Goal: Task Accomplishment & Management: Complete application form

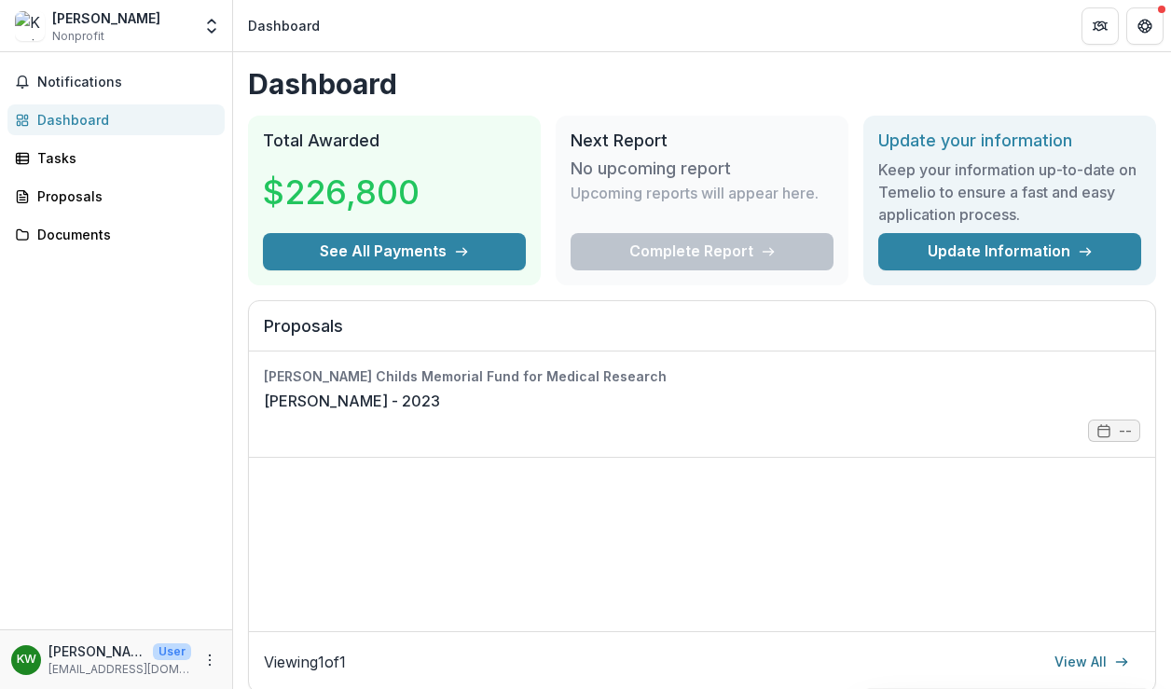
click at [650, 240] on div "Complete Report" at bounding box center [702, 251] width 263 height 37
click at [69, 82] on span "Notifications" at bounding box center [127, 83] width 180 height 16
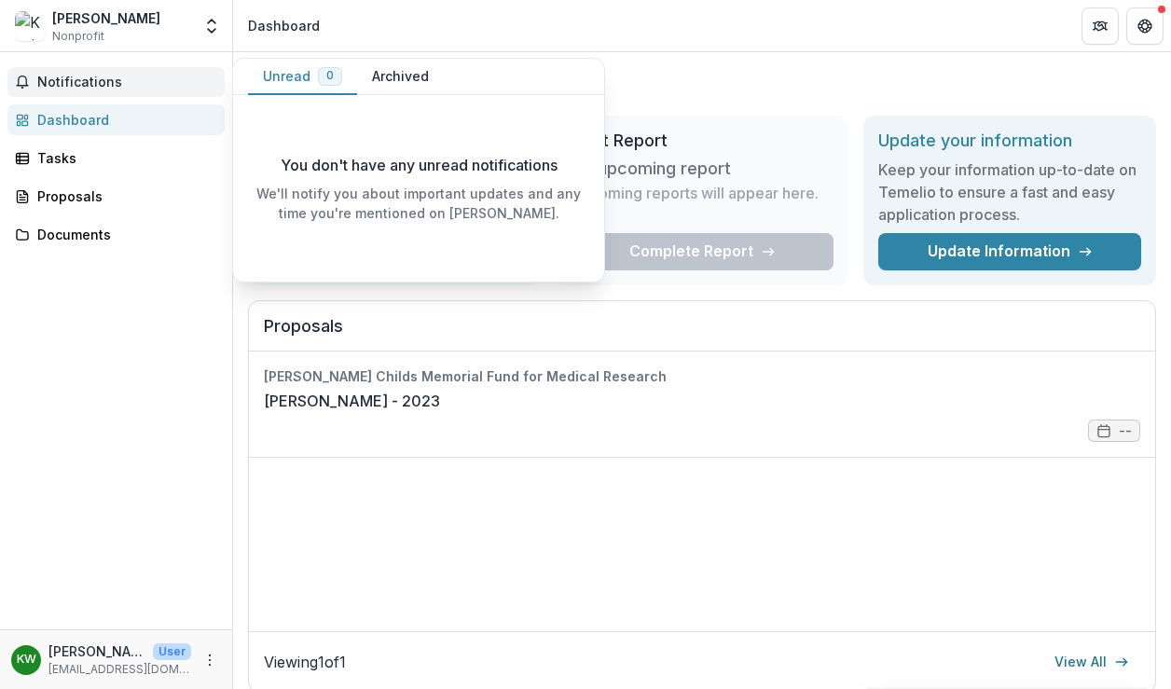
click at [76, 84] on span "Notifications" at bounding box center [127, 83] width 180 height 16
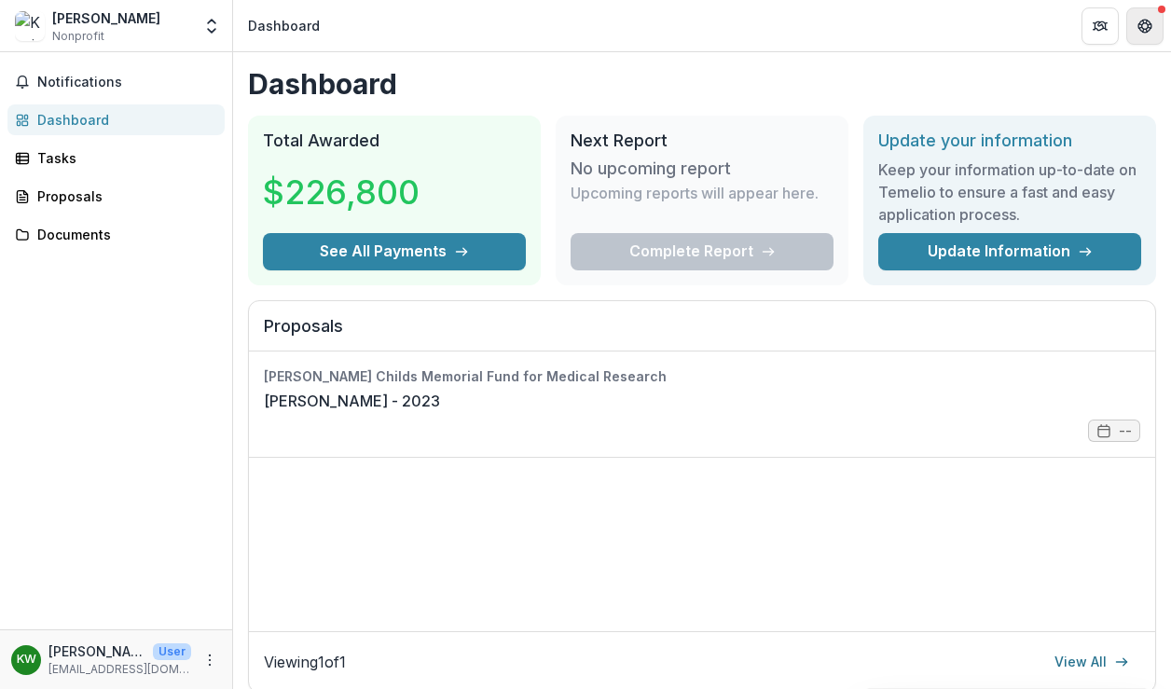
click at [1159, 24] on button "Get Help" at bounding box center [1144, 25] width 37 height 37
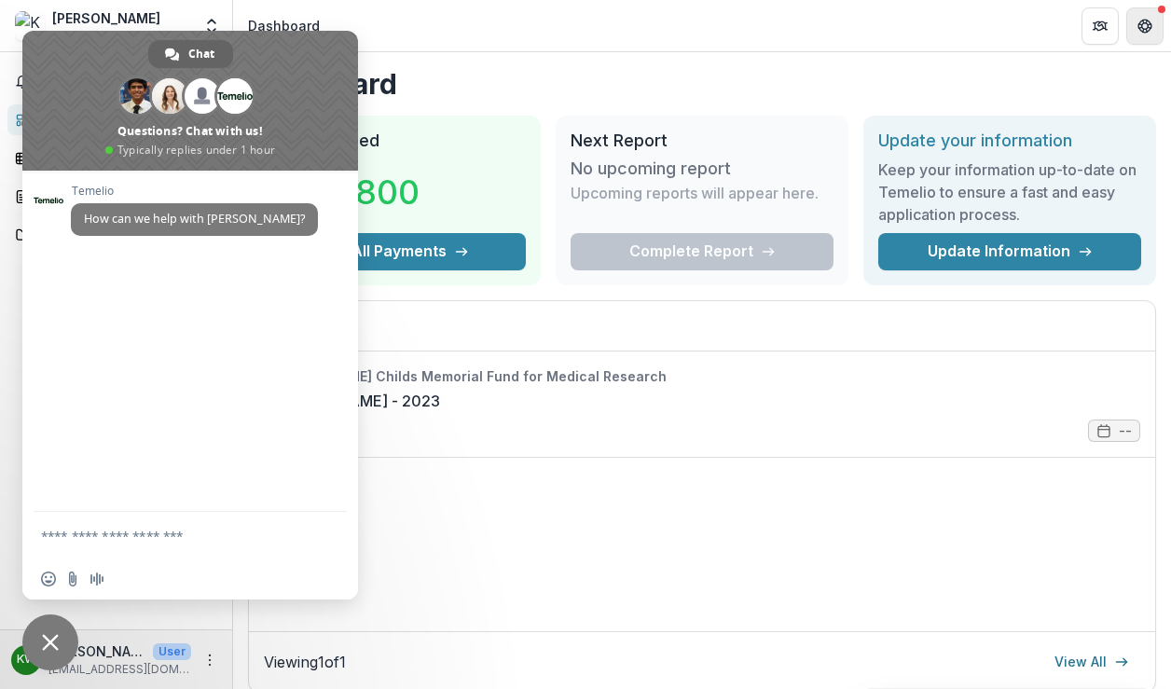
click at [1159, 23] on button "Get Help" at bounding box center [1144, 25] width 37 height 37
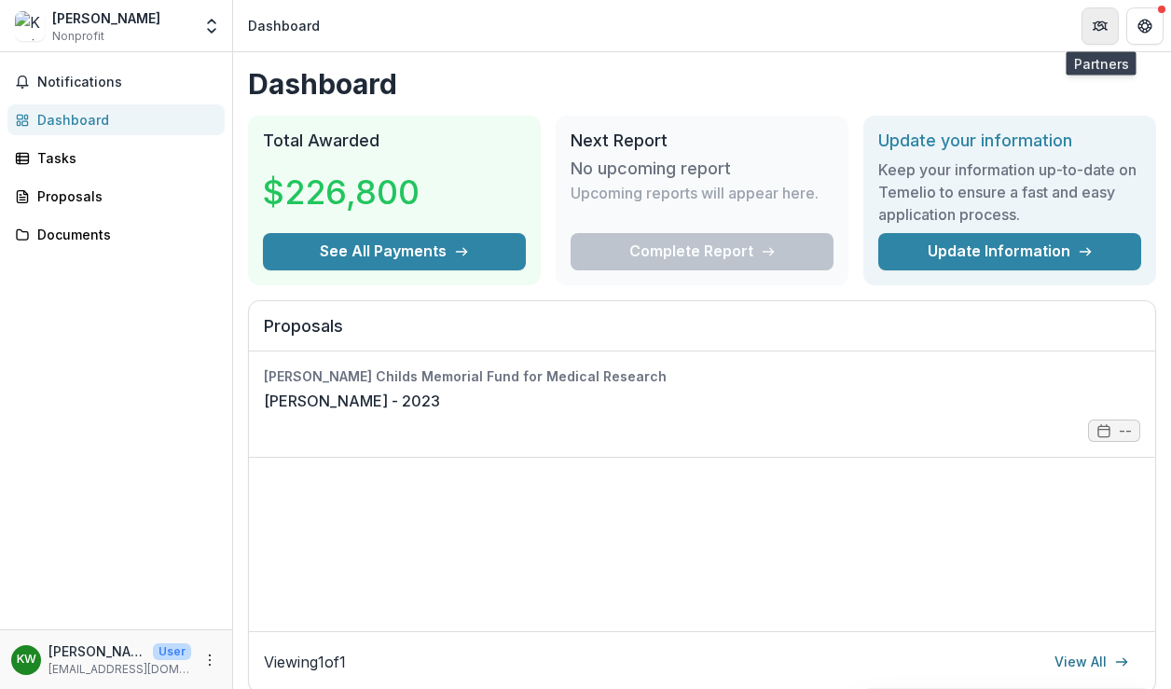
click at [1095, 27] on icon "Partners" at bounding box center [1098, 27] width 8 height 6
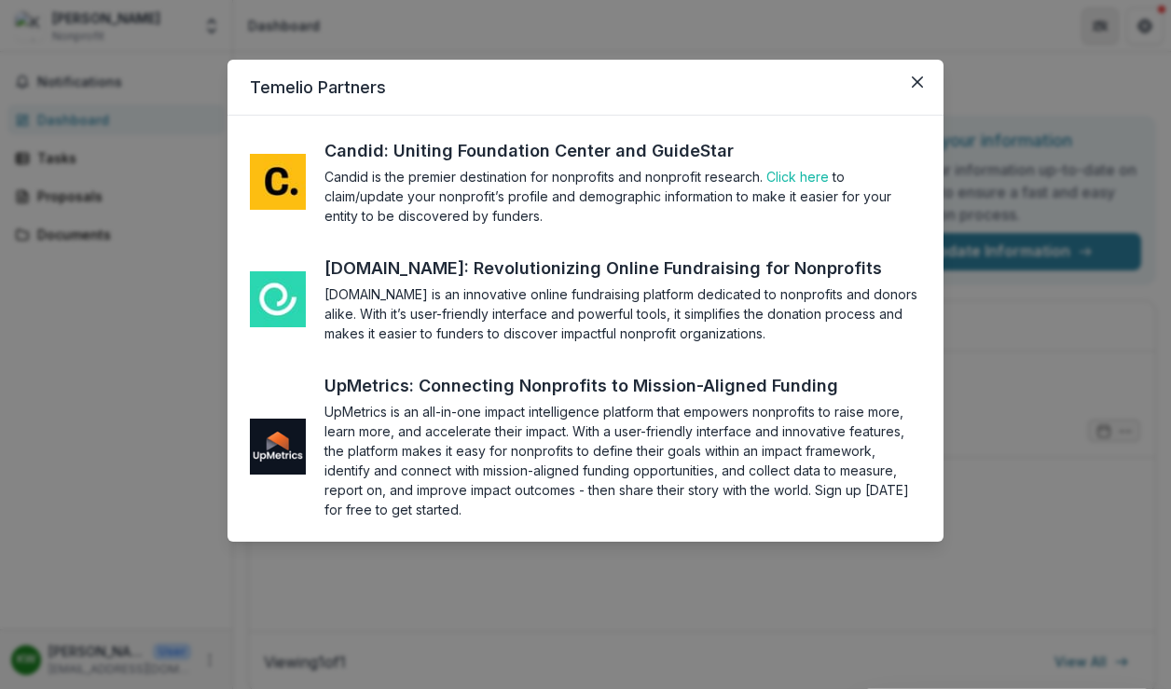
click at [1095, 27] on div "Temelio Partners Candid: Uniting Foundation Center and GuideStar Candid is the …" at bounding box center [585, 344] width 1171 height 689
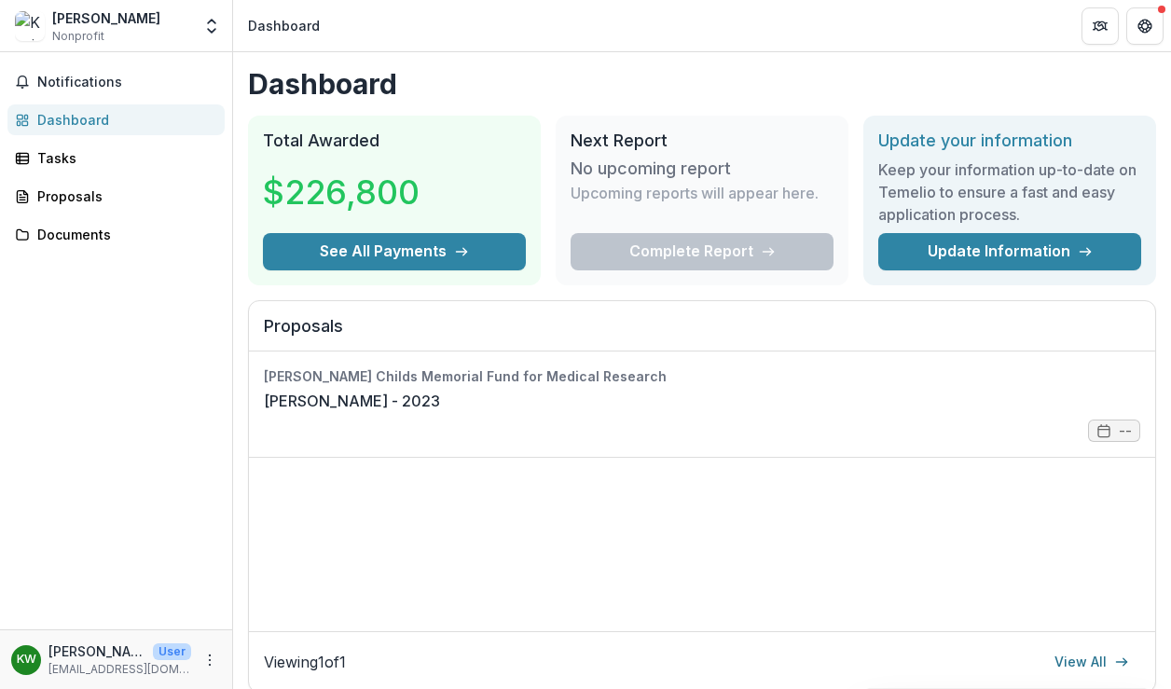
click at [84, 21] on div "[PERSON_NAME]" at bounding box center [106, 18] width 108 height 20
click at [217, 25] on icon "Open entity switcher" at bounding box center [211, 26] width 19 height 19
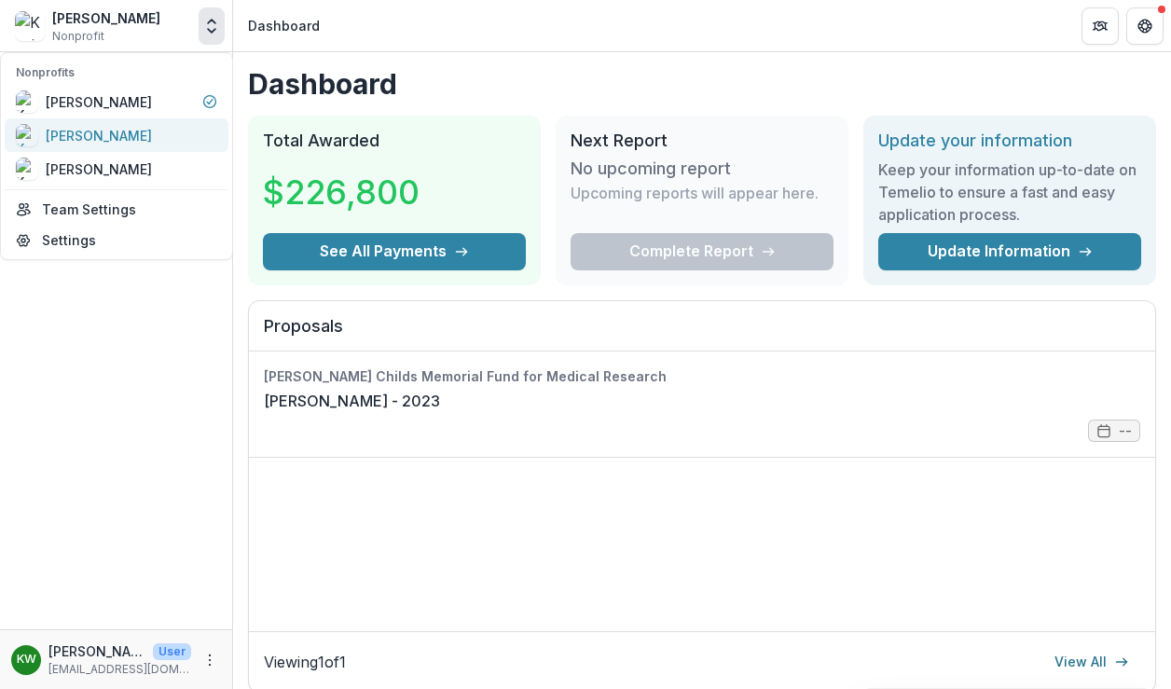
click at [144, 128] on div "[PERSON_NAME]" at bounding box center [116, 135] width 201 height 22
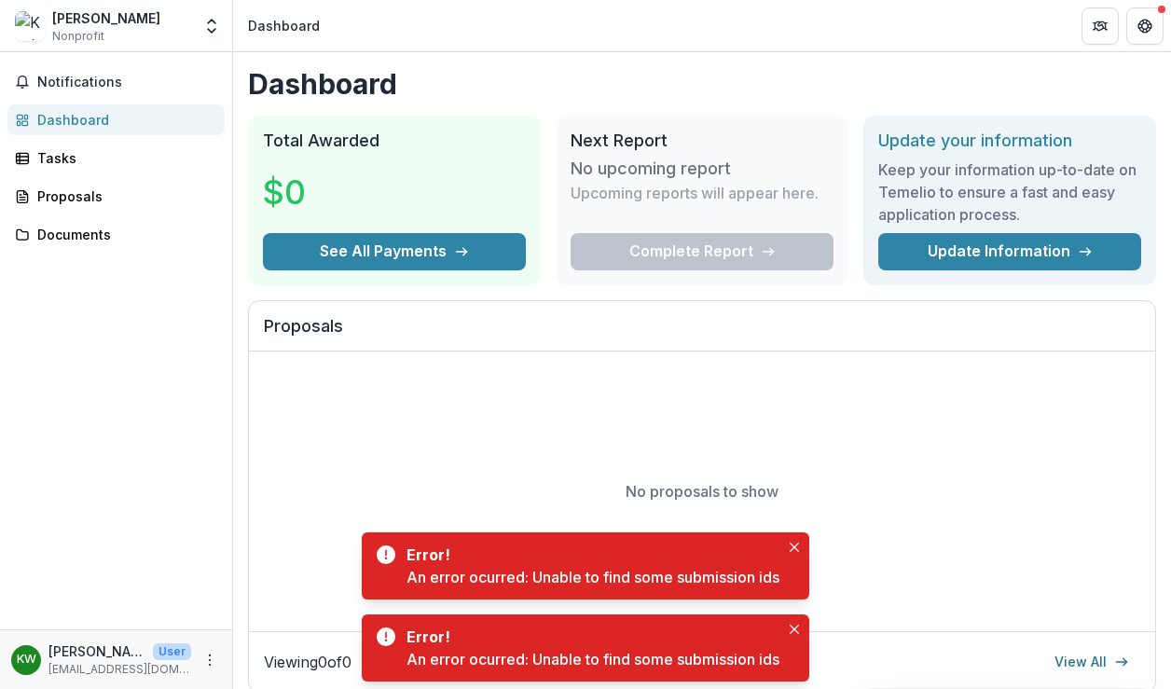
click at [128, 129] on div "Dashboard" at bounding box center [123, 120] width 172 height 20
click at [119, 30] on div "Kevin Wu Nonprofit" at bounding box center [103, 26] width 176 height 36
click at [85, 18] on div "[PERSON_NAME]" at bounding box center [106, 18] width 108 height 20
click at [207, 23] on icon "Open entity switcher" at bounding box center [211, 26] width 19 height 19
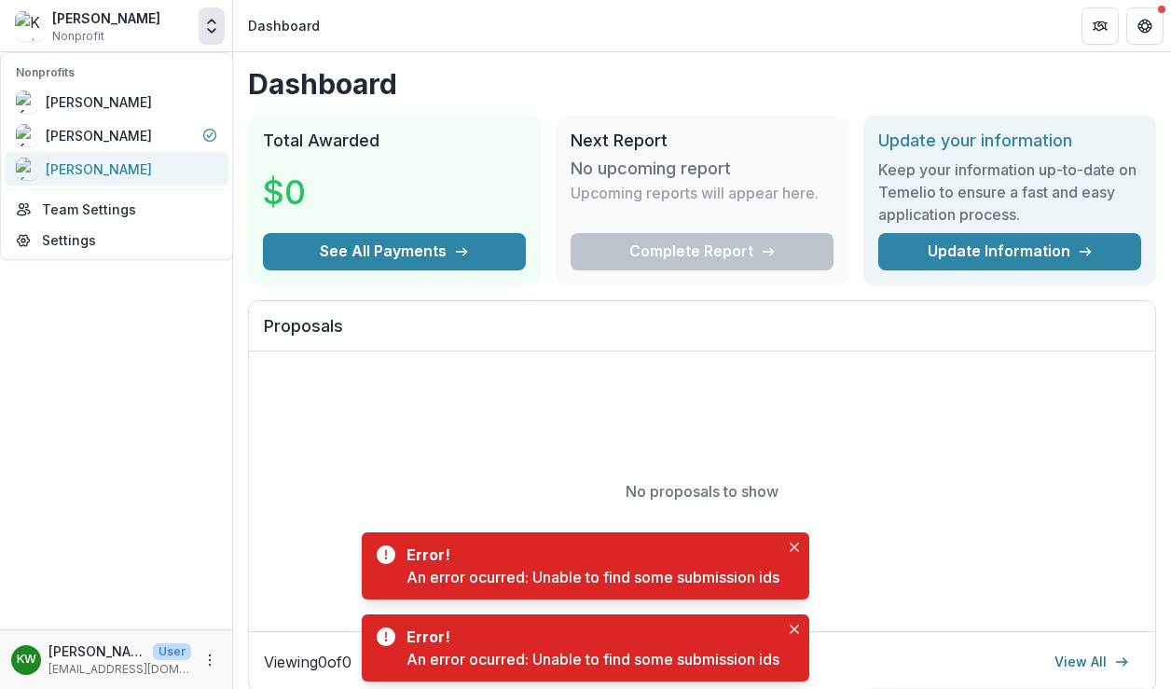
click at [145, 170] on div "[PERSON_NAME]" at bounding box center [116, 169] width 201 height 22
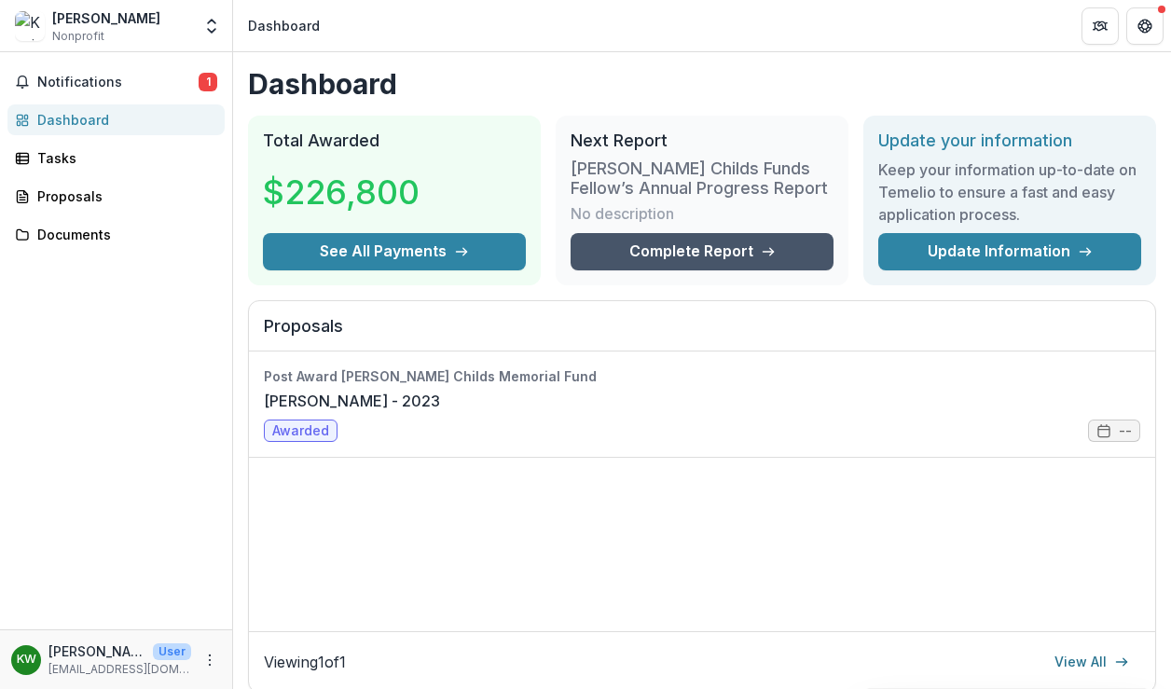
click at [706, 254] on link "Complete Report" at bounding box center [702, 251] width 263 height 37
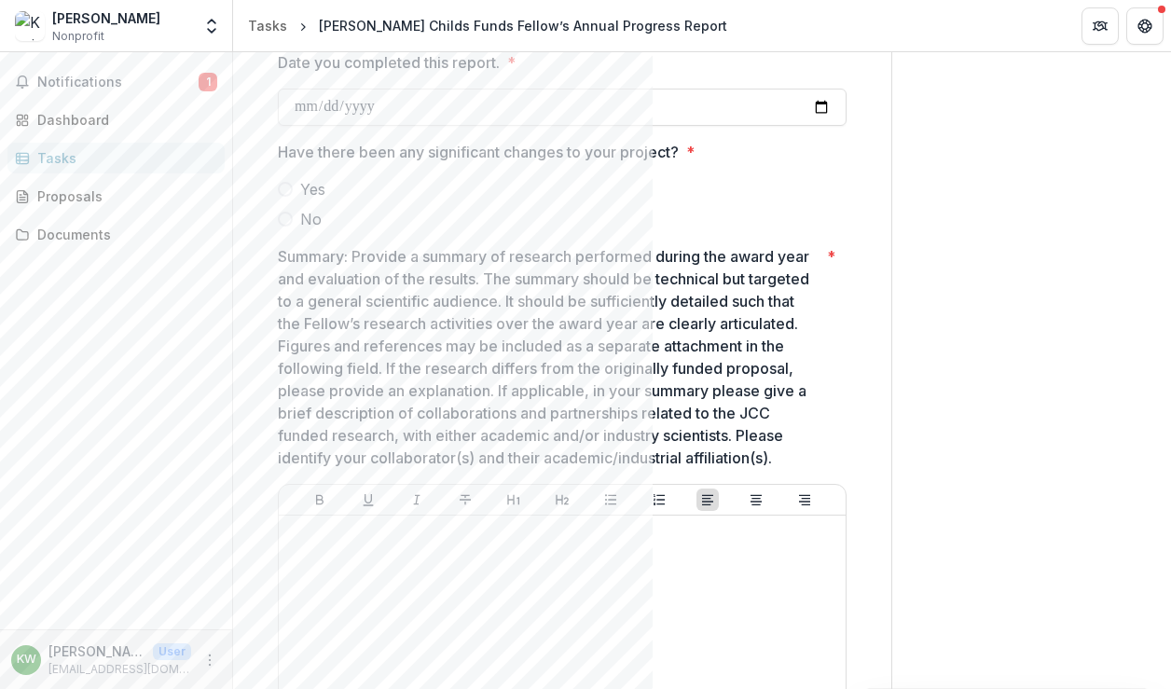
scroll to position [394, 0]
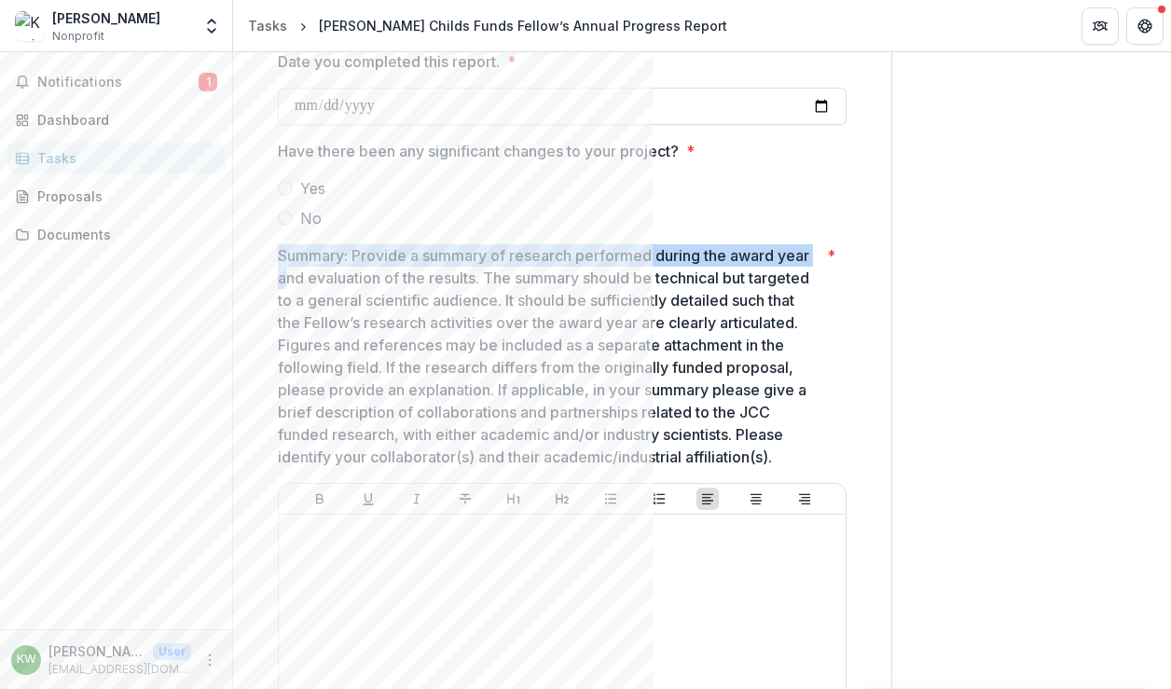
drag, startPoint x: 287, startPoint y: 224, endPoint x: 317, endPoint y: 268, distance: 53.0
click at [317, 268] on p "Summary: Provide a summary of research performed during the award year and eval…" at bounding box center [549, 356] width 542 height 224
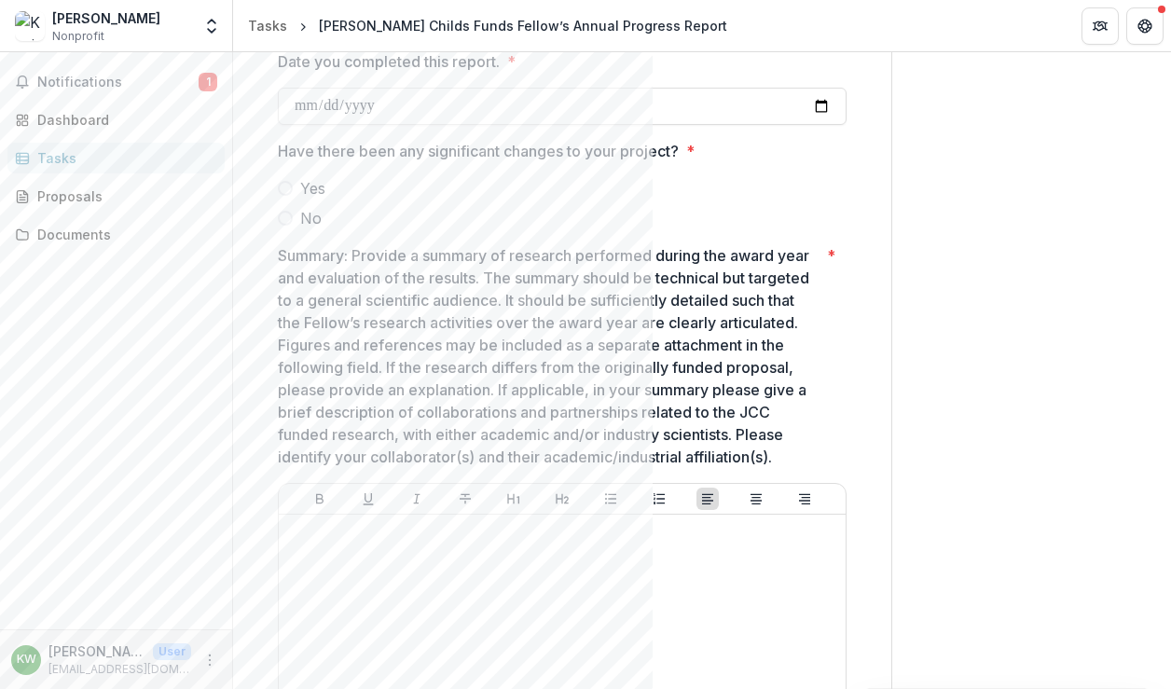
click at [288, 190] on span at bounding box center [285, 188] width 15 height 15
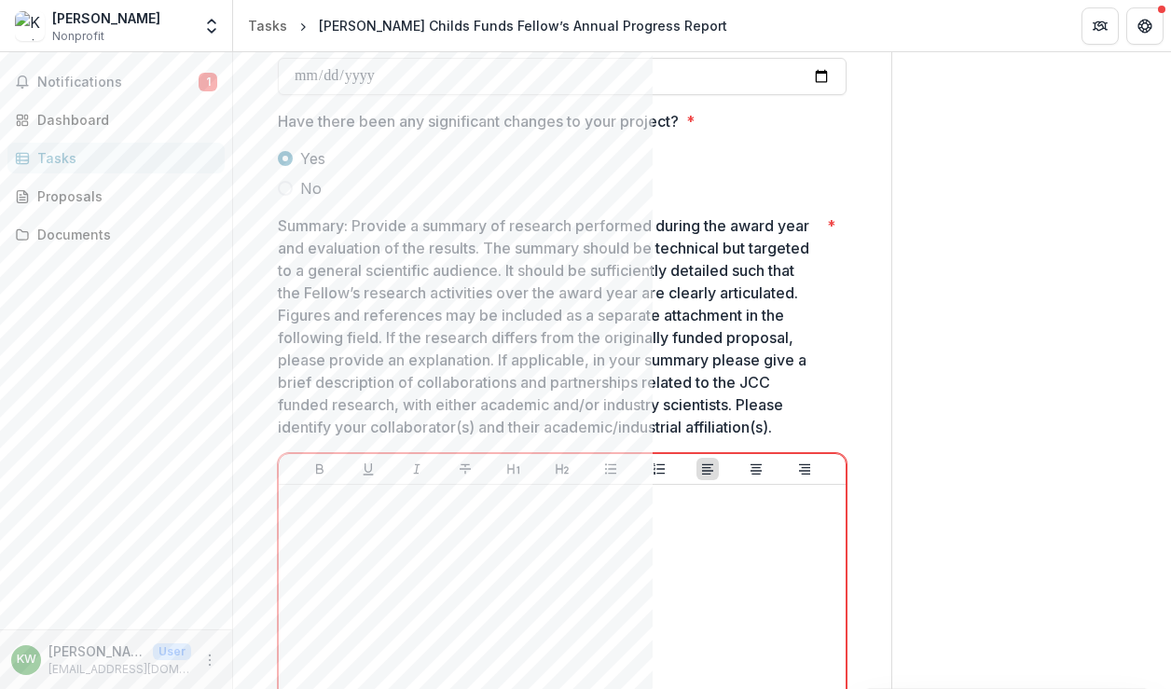
scroll to position [426, 0]
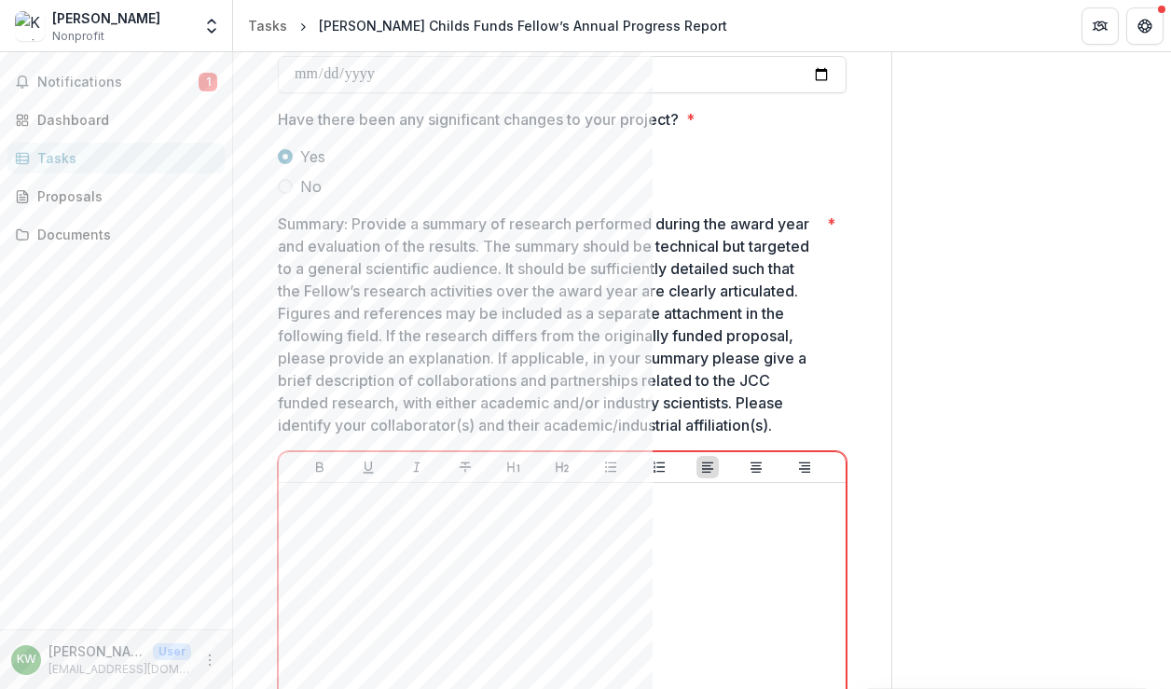
click at [300, 179] on span "No" at bounding box center [310, 186] width 21 height 22
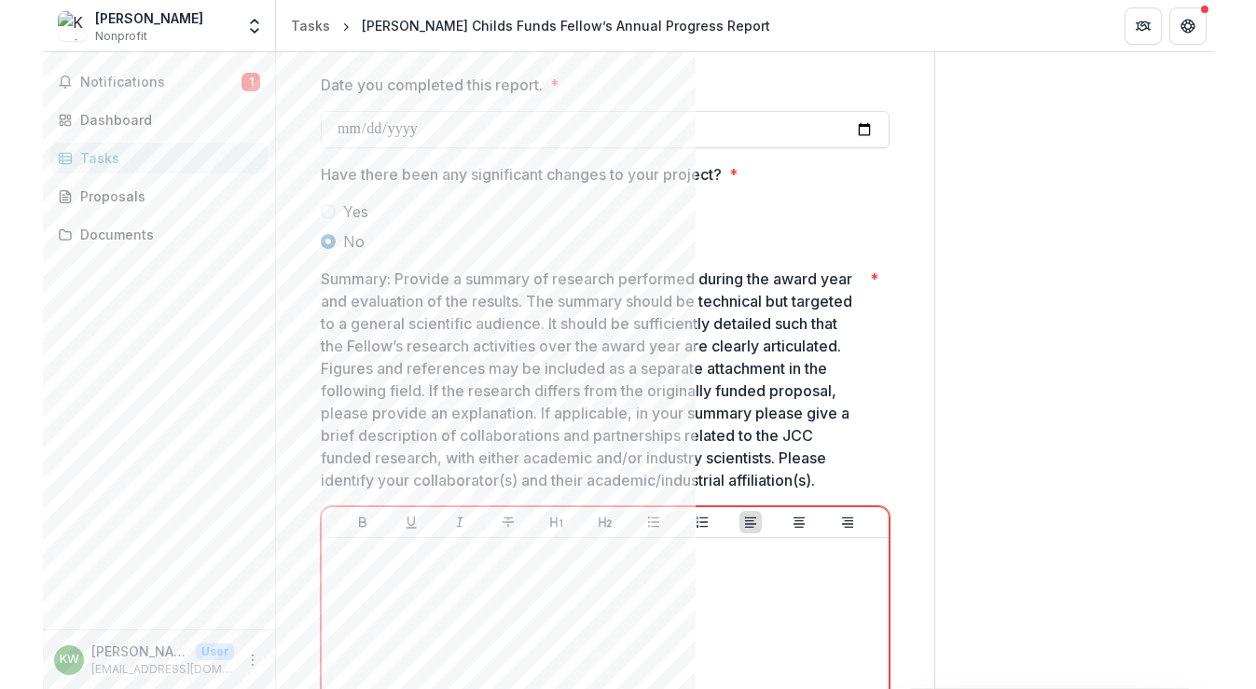
scroll to position [365, 0]
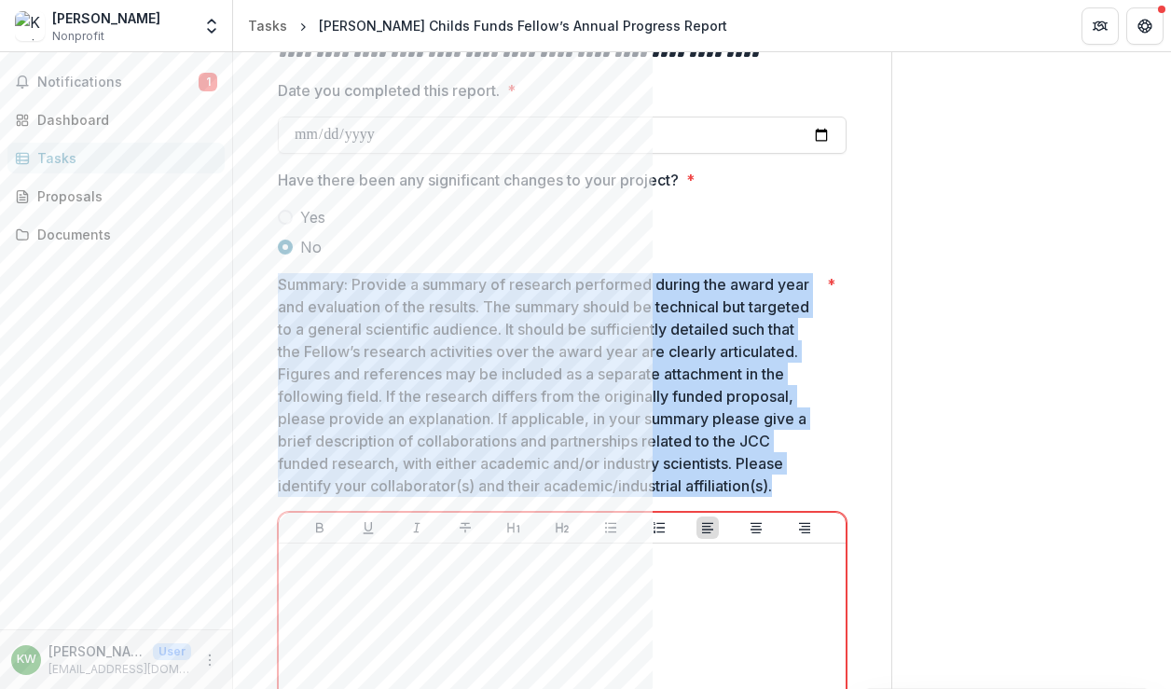
drag, startPoint x: 532, startPoint y: 509, endPoint x: 259, endPoint y: 288, distance: 351.3
copy p "Summary: Provide a summary of research performed during the award year and eval…"
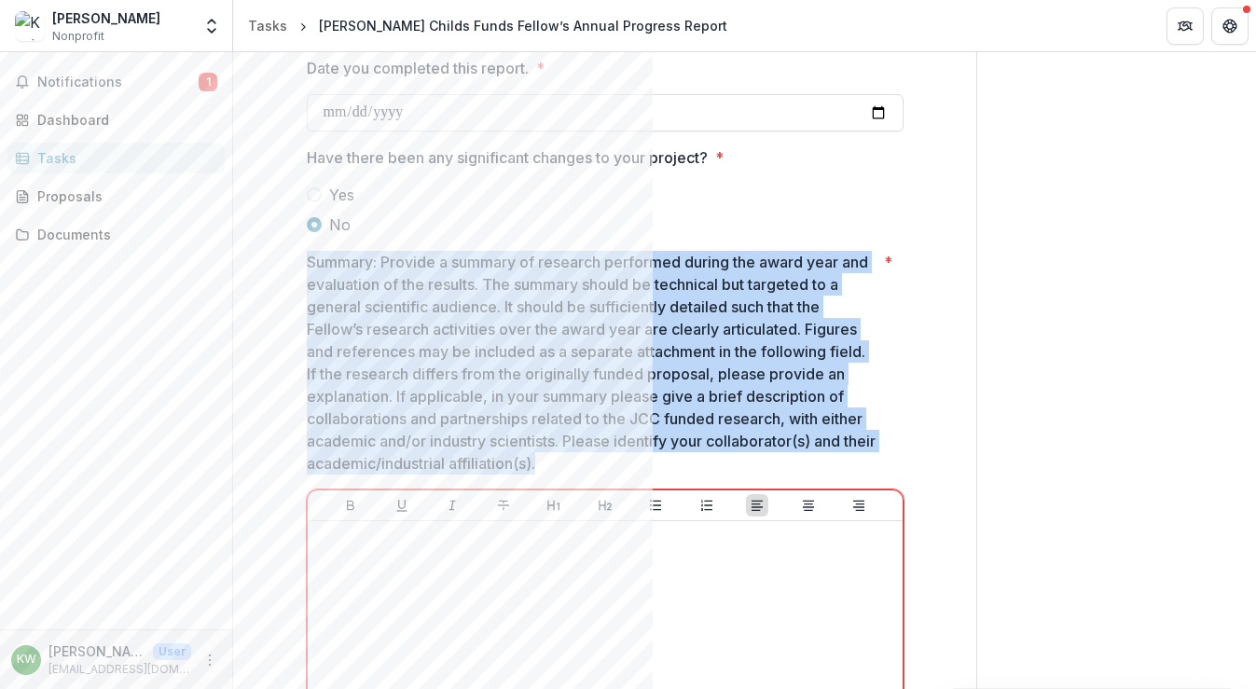
scroll to position [314, 0]
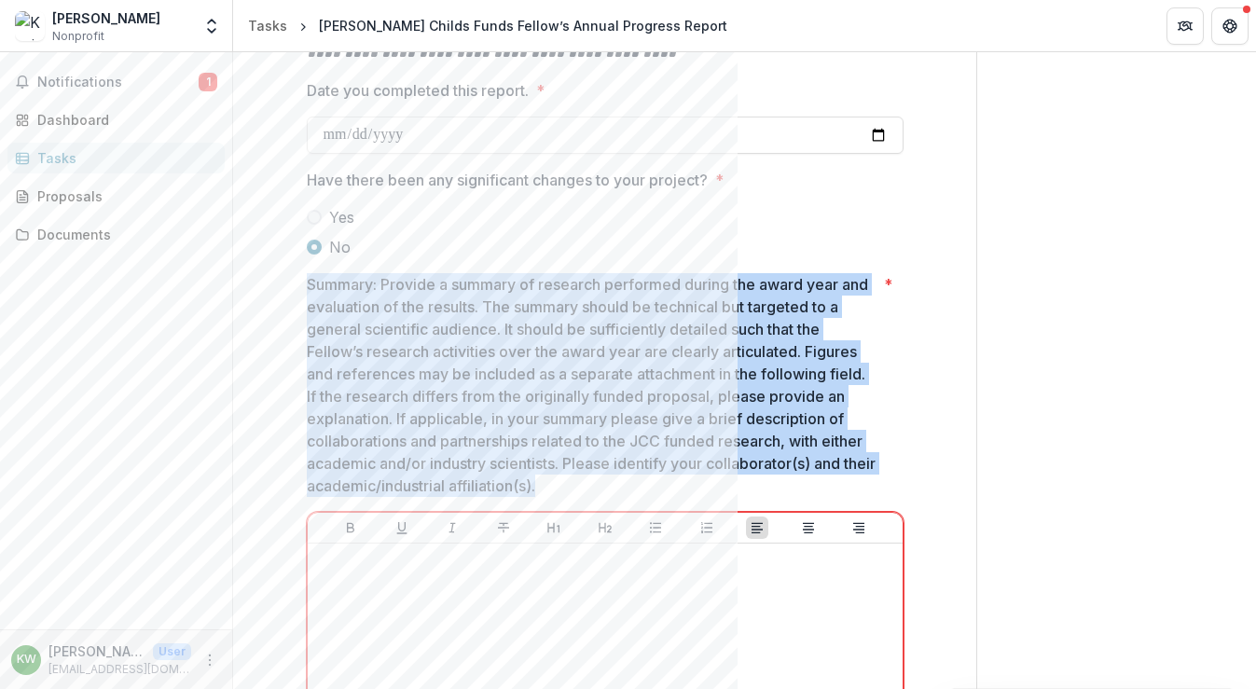
click at [612, 344] on p "Summary: Provide a summary of research performed during the award year and eval…" at bounding box center [592, 385] width 570 height 224
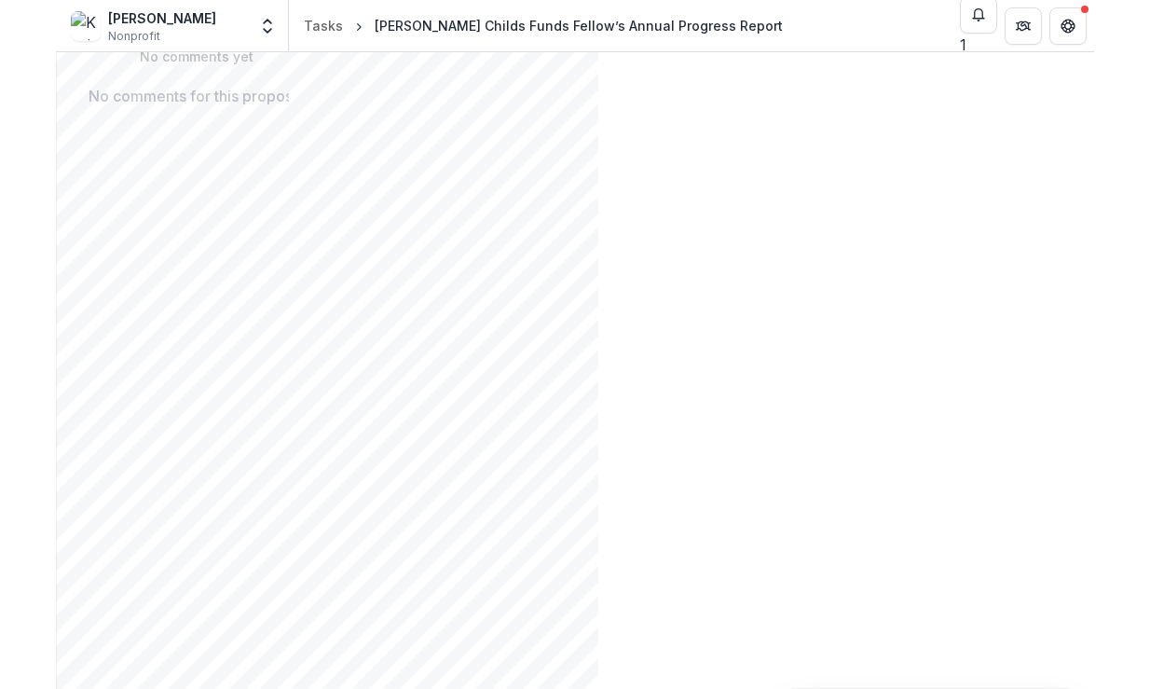
scroll to position [214, 0]
